Goal: Find specific page/section: Find specific page/section

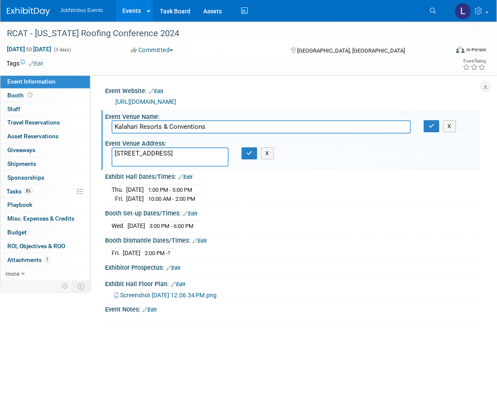
click at [127, 11] on link "Events" at bounding box center [131, 11] width 31 height 22
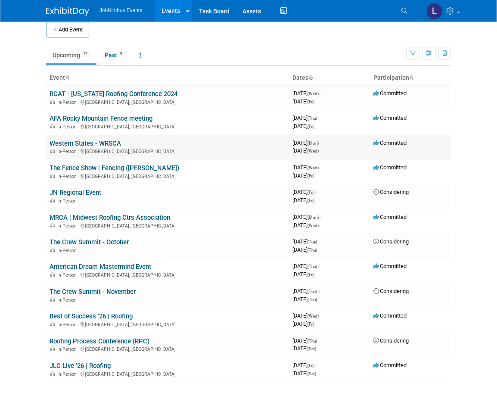
scroll to position [9, 0]
click at [77, 142] on link "Western States - WRSCA" at bounding box center [85, 143] width 71 height 8
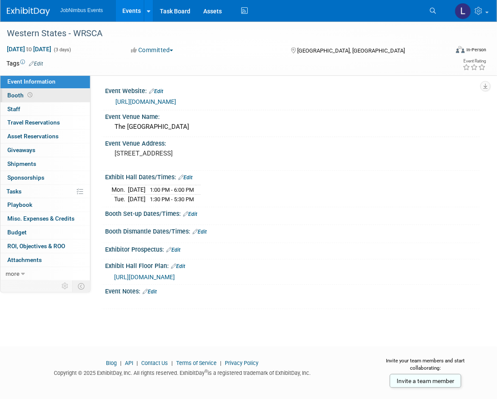
click at [56, 96] on link "Booth" at bounding box center [45, 95] width 90 height 13
